Goal: Task Accomplishment & Management: Use online tool/utility

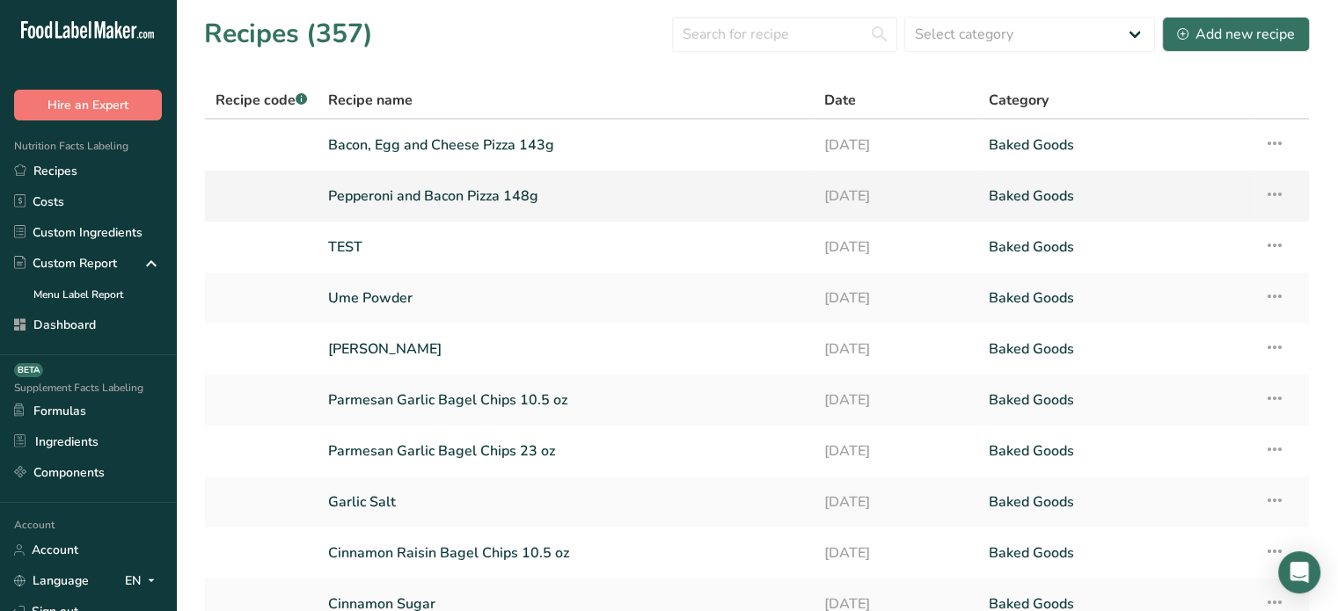
click at [482, 179] on link "Pepperoni and Bacon Pizza 148g" at bounding box center [565, 196] width 474 height 37
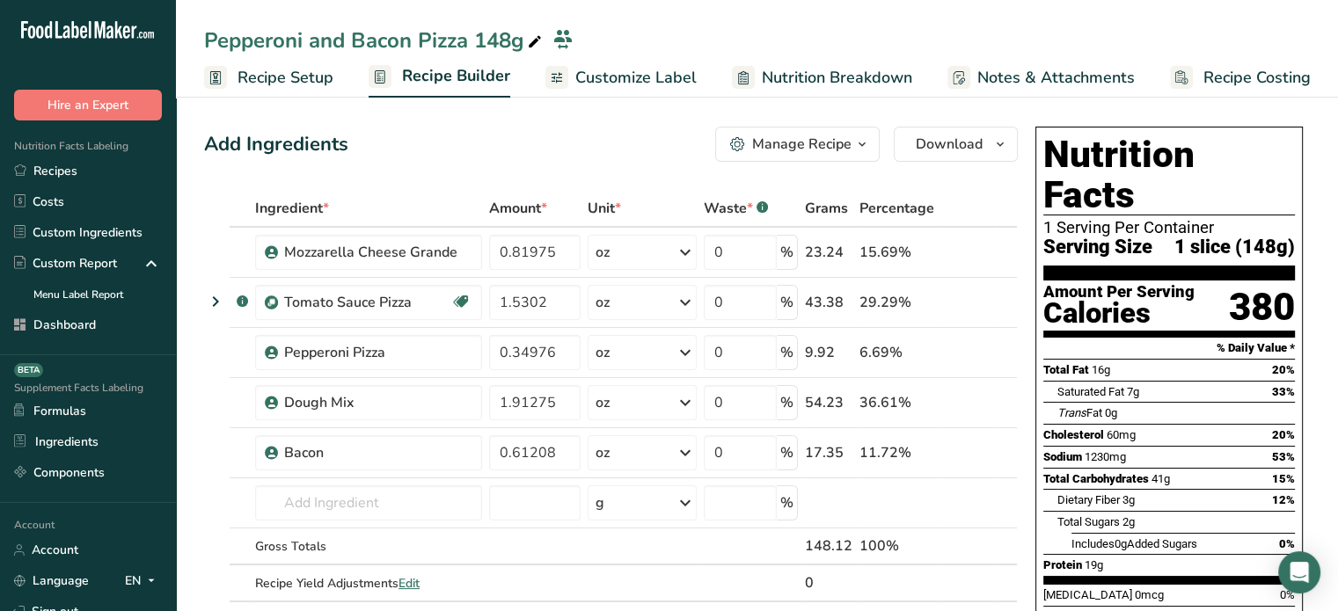
click at [677, 78] on span "Customize Label" at bounding box center [635, 78] width 121 height 24
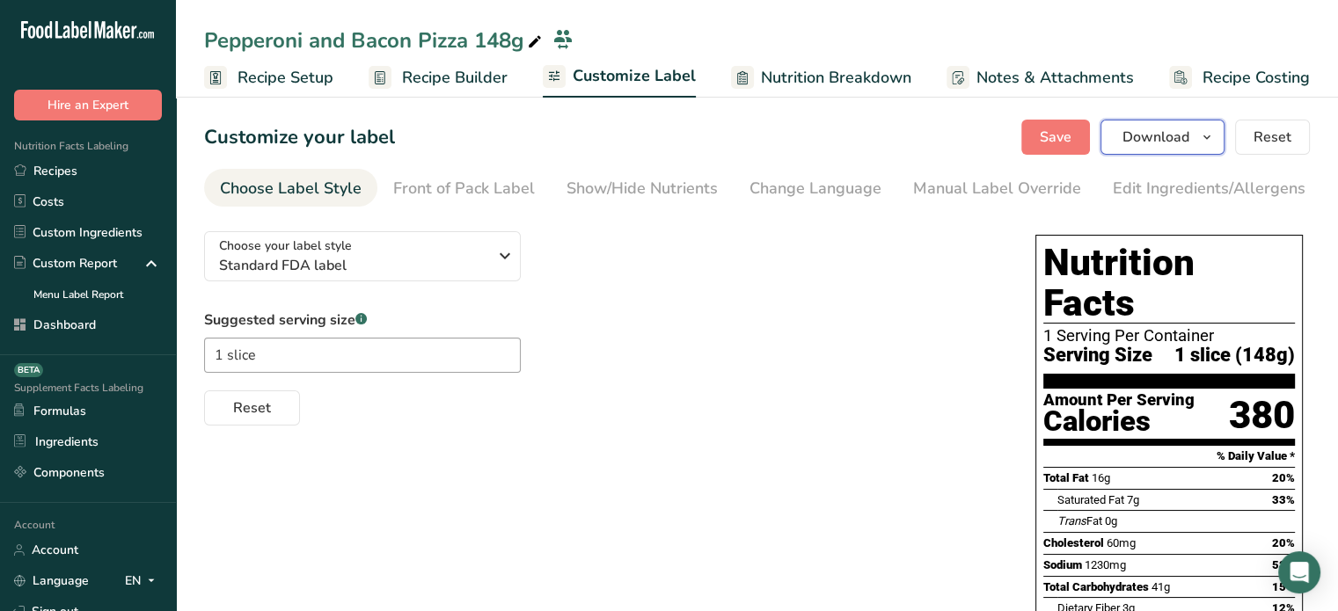
click at [1131, 136] on span "Download" at bounding box center [1156, 137] width 67 height 21
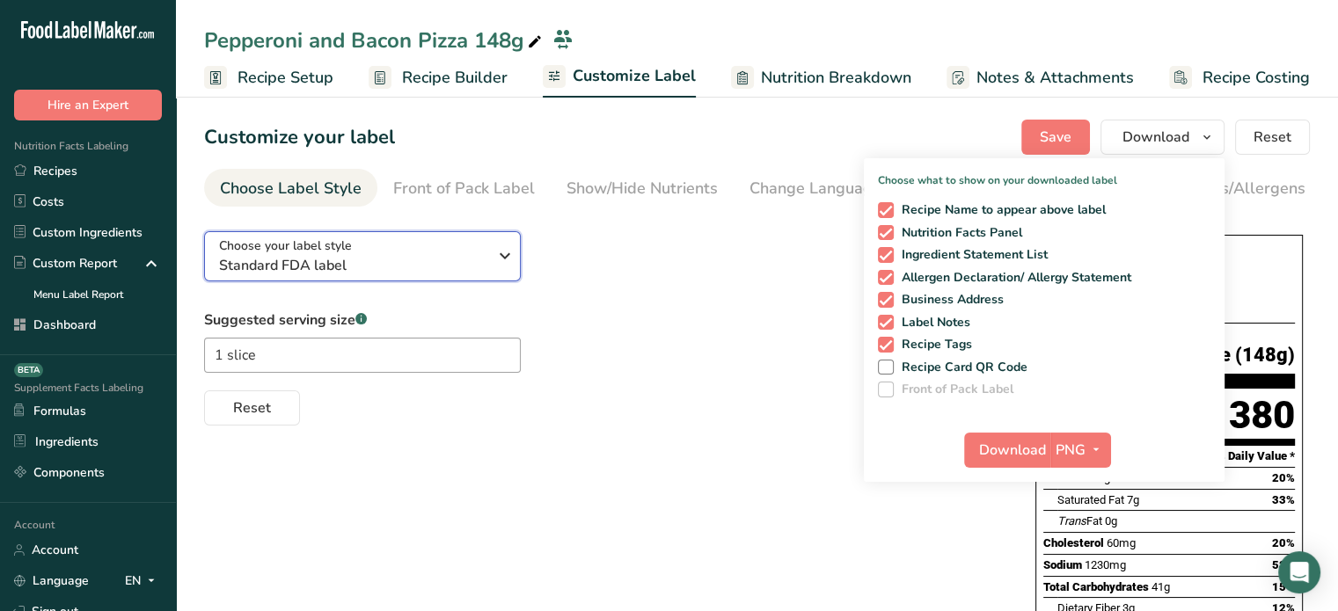
click at [472, 247] on div "Choose your label style Standard FDA label" at bounding box center [353, 257] width 268 height 40
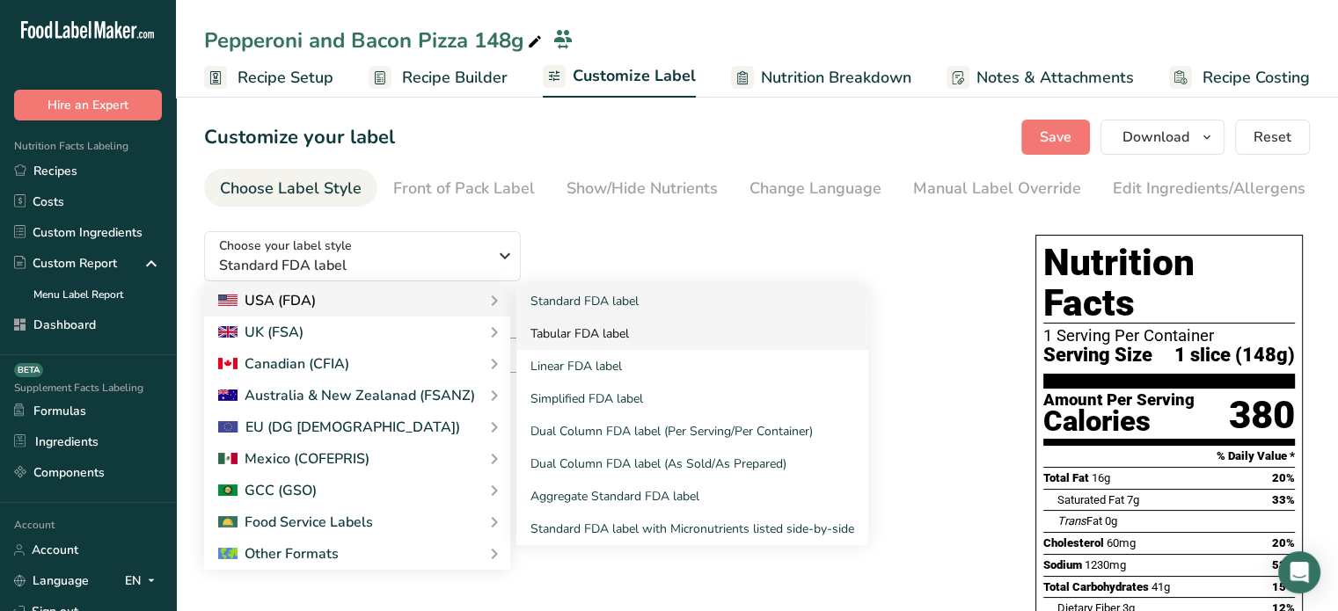
click at [593, 333] on link "Tabular FDA label" at bounding box center [692, 334] width 352 height 33
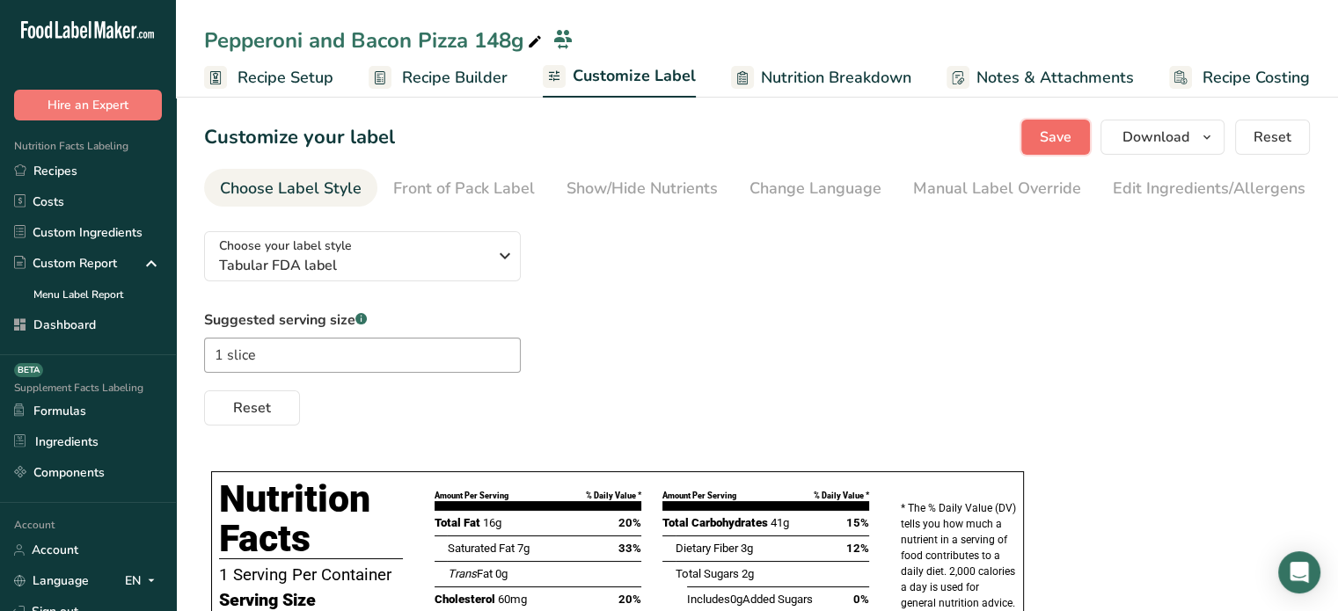
click at [1067, 129] on span "Save" at bounding box center [1056, 137] width 32 height 21
click at [1175, 140] on span "Download" at bounding box center [1156, 137] width 67 height 21
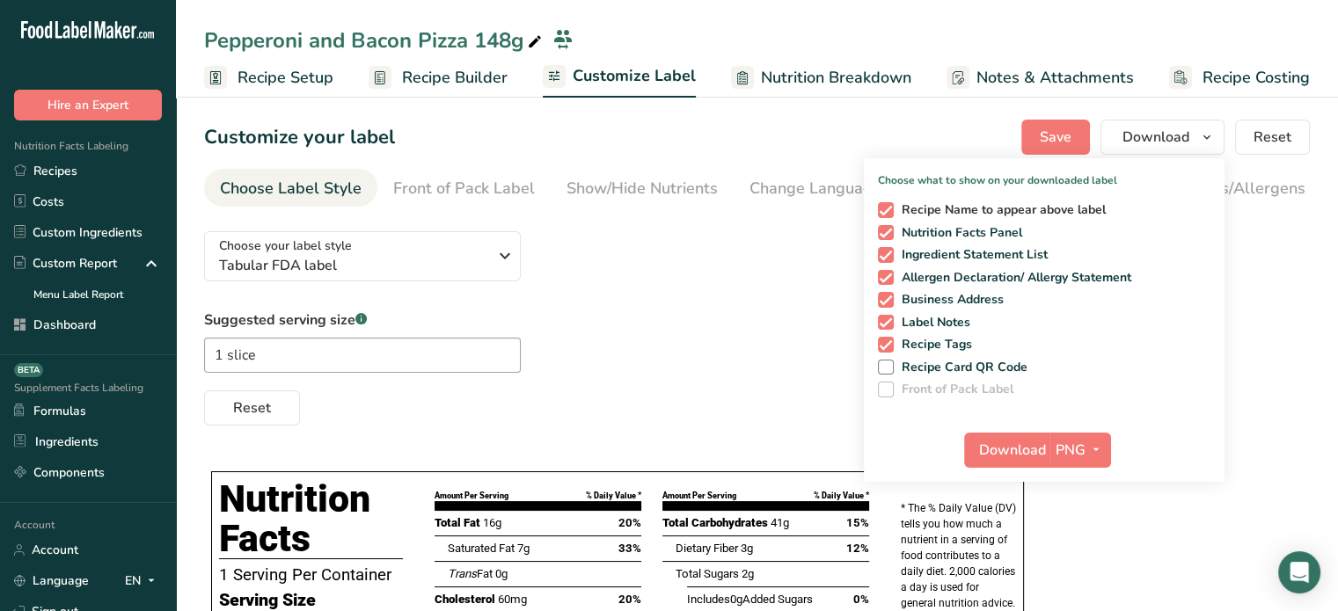
click at [939, 210] on span "Recipe Name to appear above label" at bounding box center [1000, 210] width 213 height 16
click at [890, 210] on input "Recipe Name to appear above label" at bounding box center [883, 209] width 11 height 11
checkbox input "false"
click at [1010, 443] on span "Download" at bounding box center [1012, 450] width 67 height 21
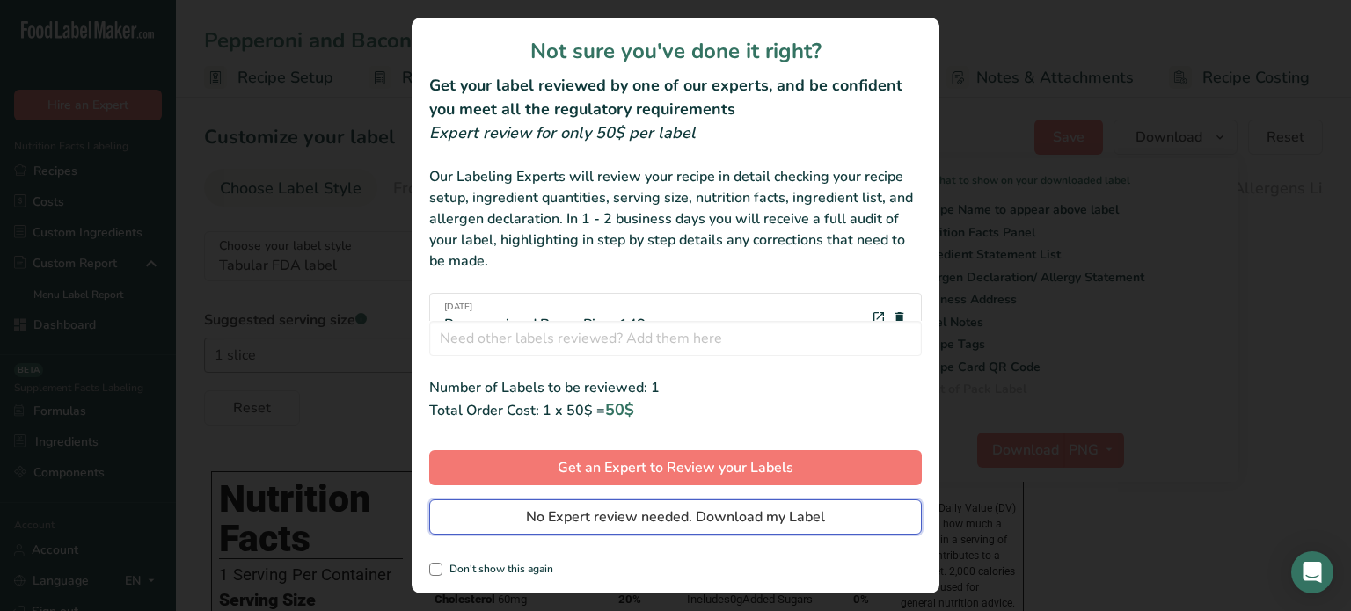
click at [797, 506] on button "No Expert review needed. Download my Label" at bounding box center [675, 517] width 493 height 35
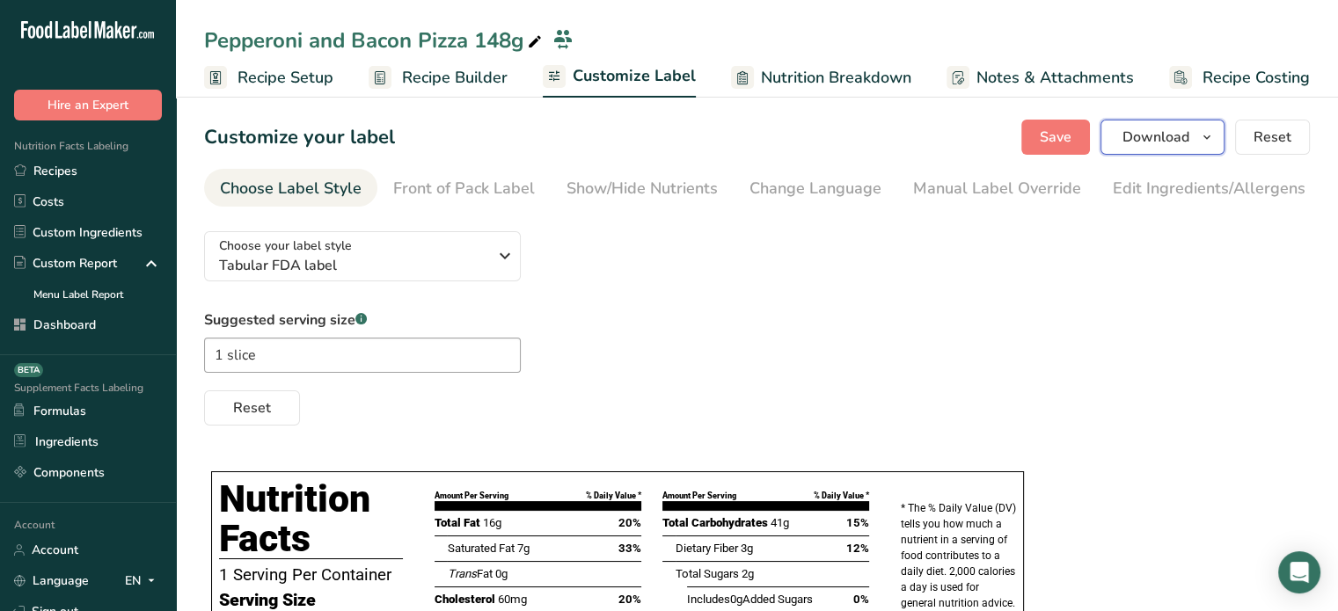
click at [1134, 136] on span "Download" at bounding box center [1156, 137] width 67 height 21
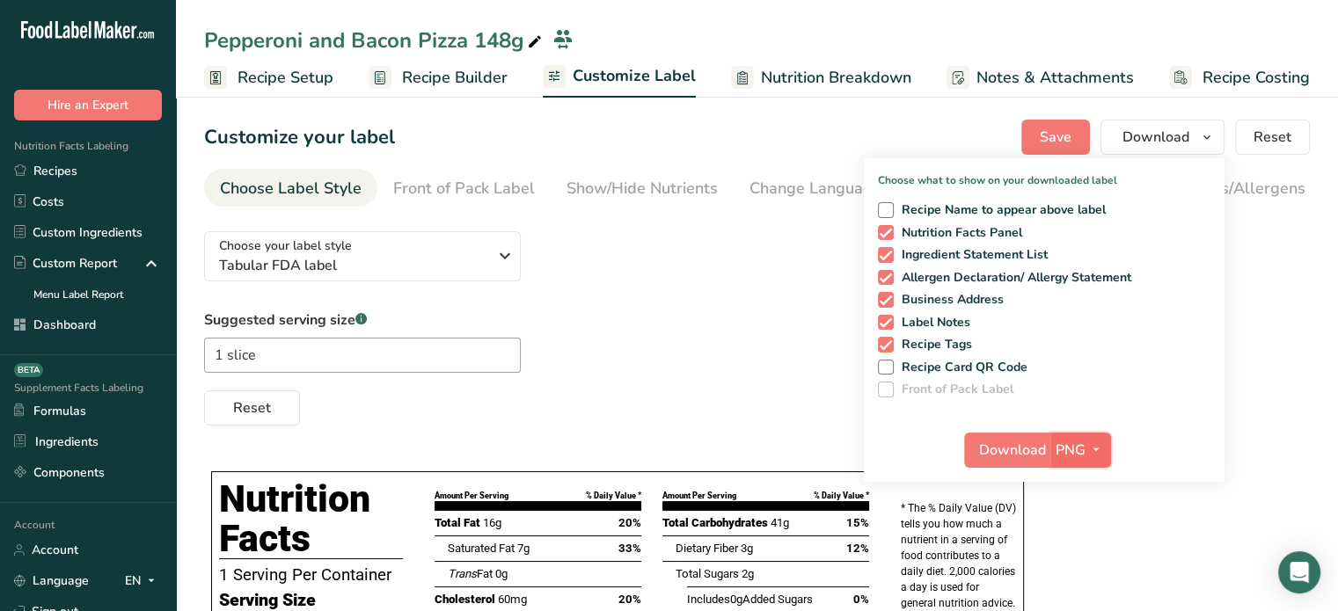
click at [1095, 436] on button "PNG" at bounding box center [1081, 450] width 61 height 35
click at [1080, 566] on link "PDF" at bounding box center [1083, 573] width 56 height 29
click at [1010, 440] on span "Download" at bounding box center [1013, 450] width 67 height 21
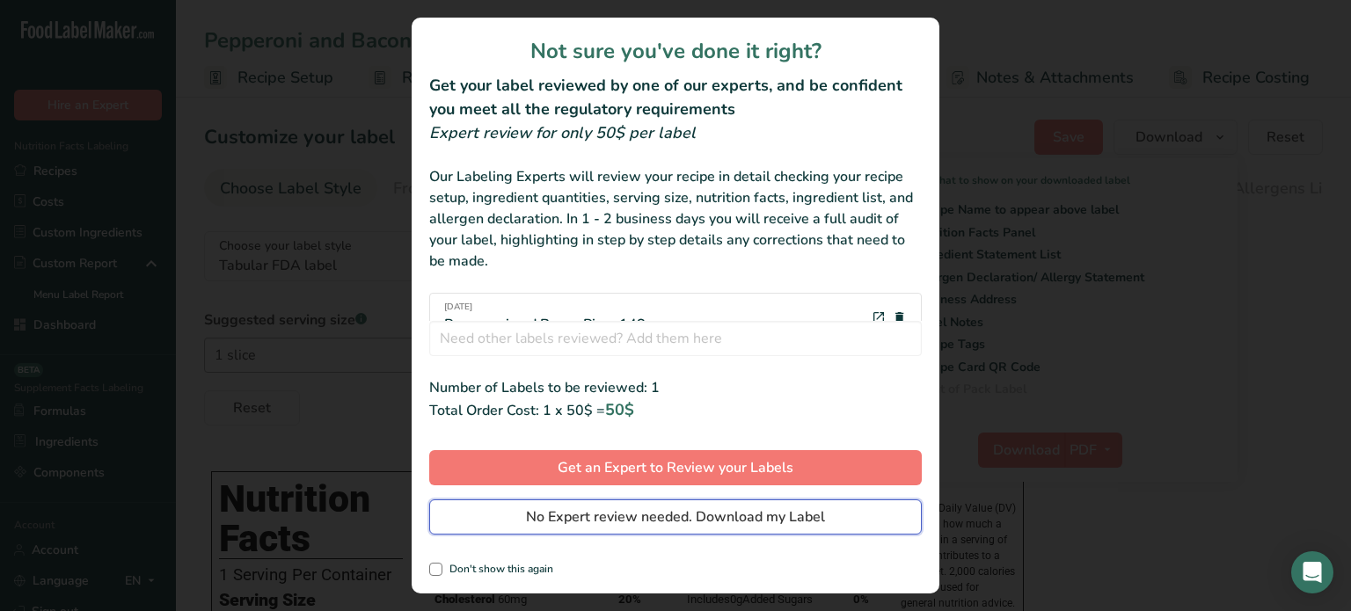
click at [838, 512] on button "No Expert review needed. Download my Label" at bounding box center [675, 517] width 493 height 35
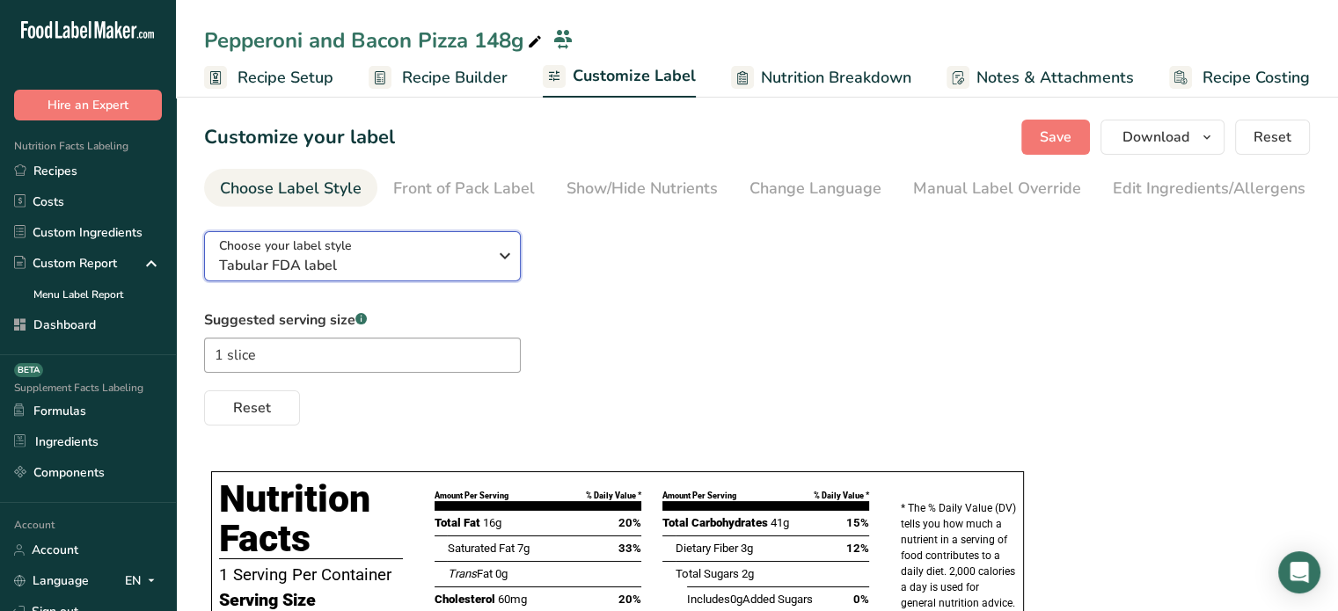
click at [384, 270] on span "Tabular FDA label" at bounding box center [353, 265] width 268 height 21
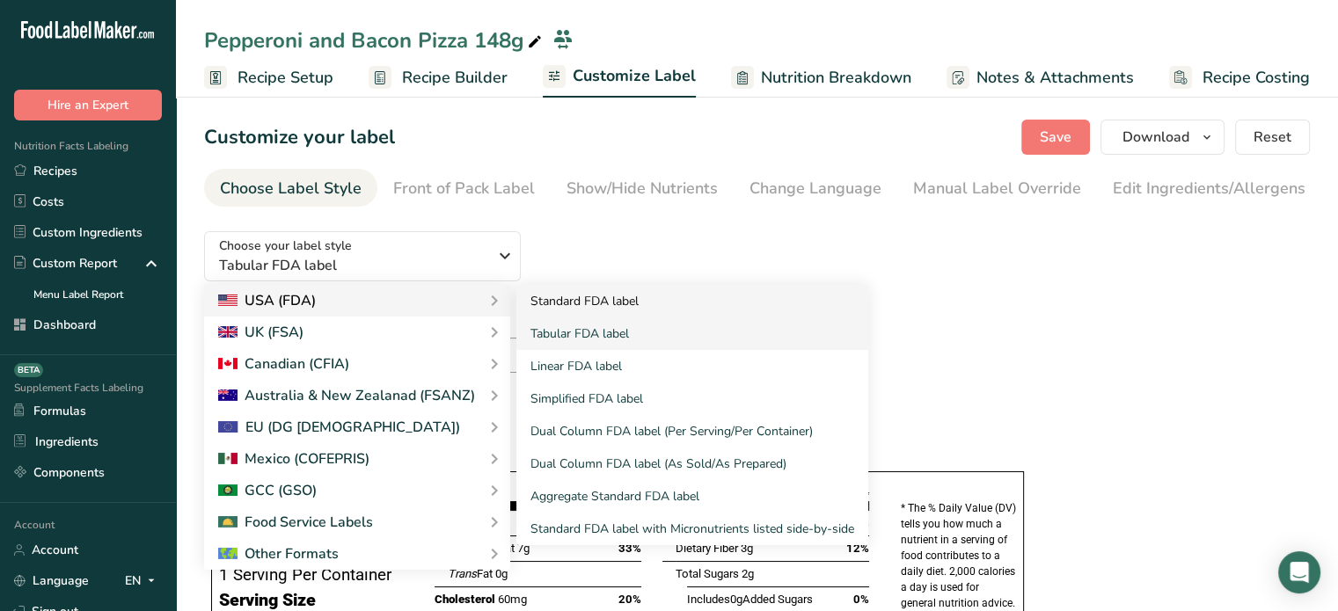
click at [546, 311] on link "Standard FDA label" at bounding box center [692, 301] width 352 height 33
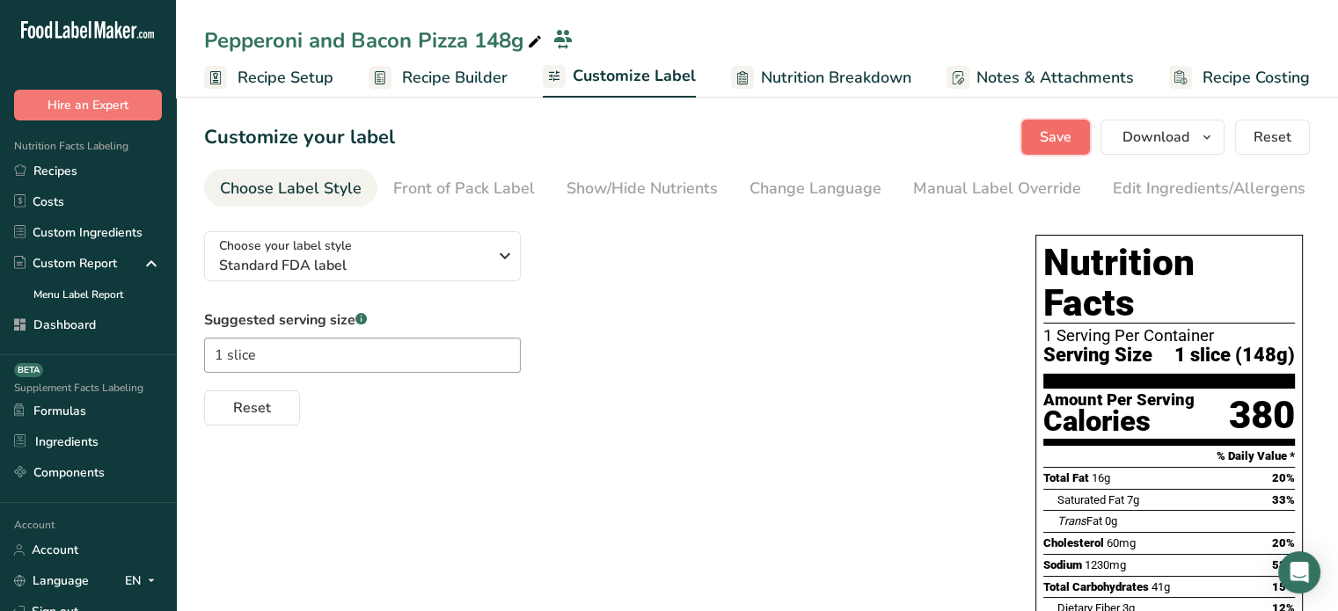
click at [1049, 147] on span "Save" at bounding box center [1056, 137] width 32 height 21
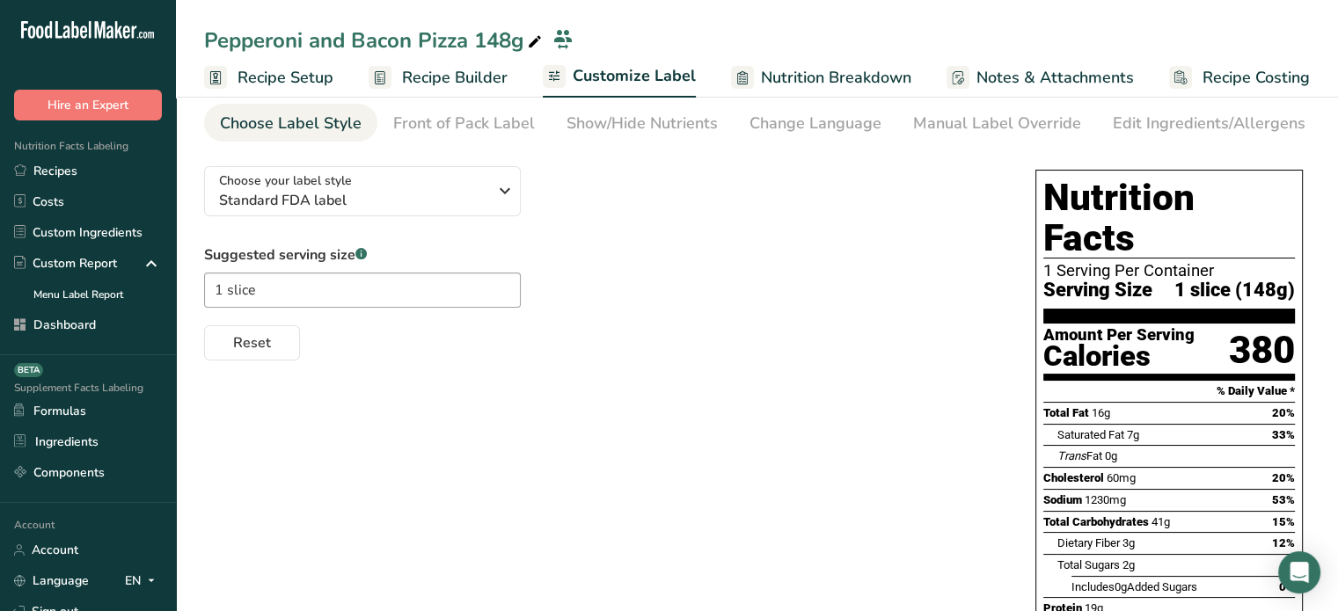
scroll to position [33, 0]
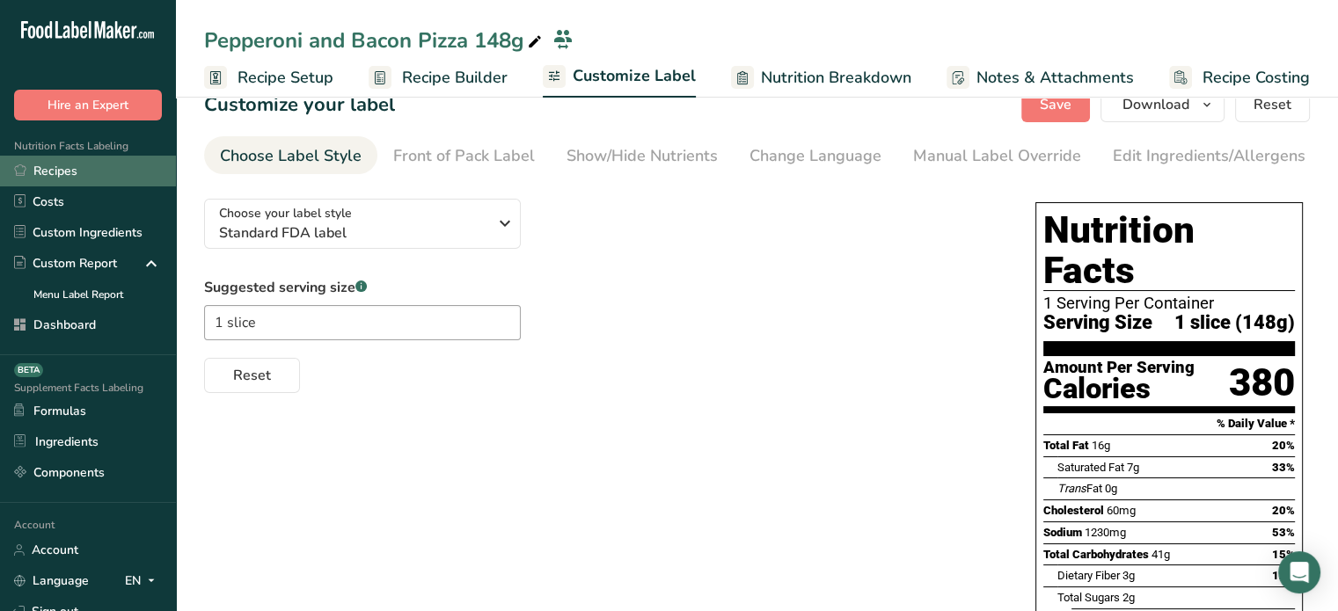
click at [117, 177] on link "Recipes" at bounding box center [88, 171] width 176 height 31
